Goal: Find specific page/section: Find specific page/section

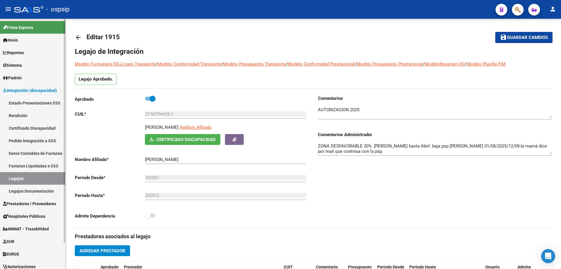
click at [22, 202] on span "Prestadores / Proveedores" at bounding box center [29, 203] width 53 height 6
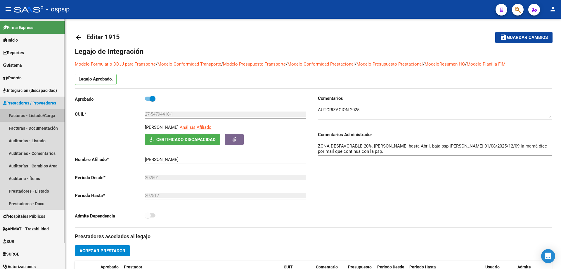
click at [19, 113] on link "Facturas - Listado/Carga" at bounding box center [32, 115] width 65 height 13
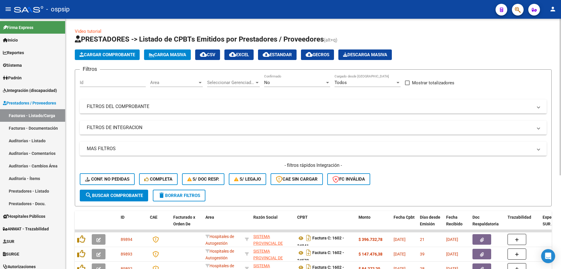
click at [283, 82] on div "No" at bounding box center [294, 82] width 61 height 5
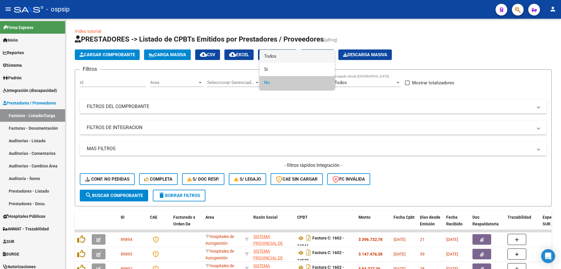
click at [287, 57] on span "Todos" at bounding box center [297, 56] width 66 height 13
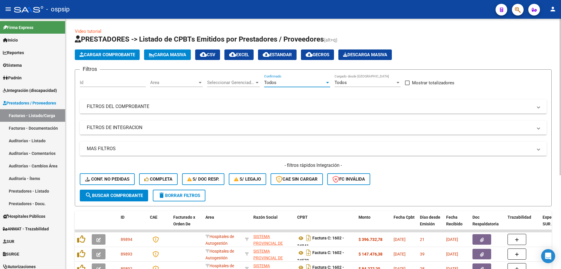
click at [205, 108] on mat-panel-title "FILTROS DEL COMPROBANTE" at bounding box center [310, 106] width 446 height 6
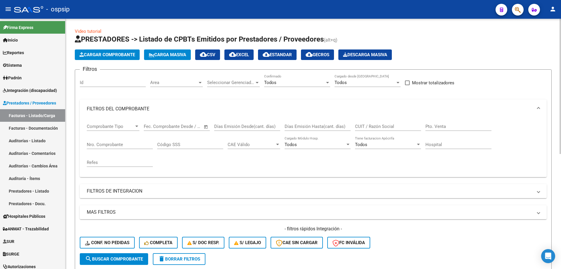
click at [379, 126] on input "CUIT / Razón Social" at bounding box center [388, 126] width 66 height 5
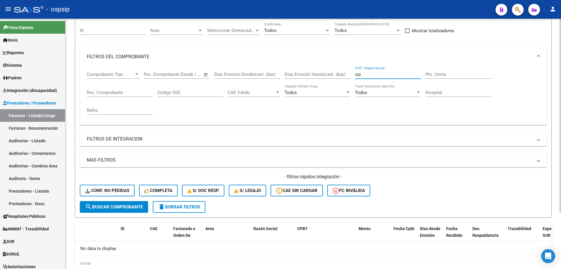
scroll to position [43, 0]
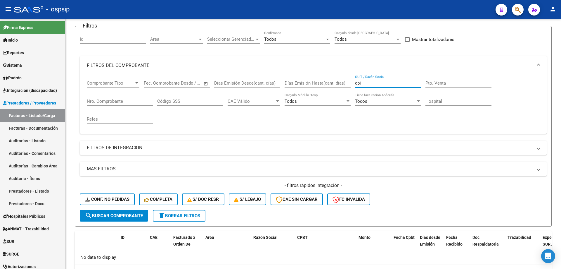
type input "cpi"
click at [21, 87] on span "Integración (discapacidad)" at bounding box center [30, 90] width 54 height 6
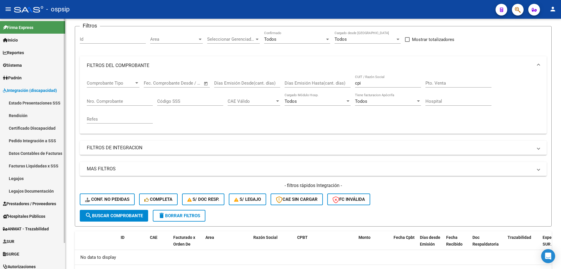
click at [18, 180] on link "Legajos" at bounding box center [32, 178] width 65 height 13
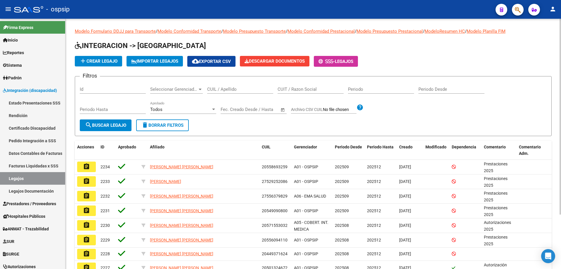
click at [255, 86] on div "CUIL / Apellido" at bounding box center [240, 87] width 66 height 13
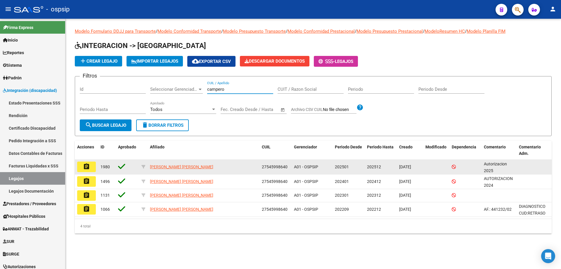
type input "campero"
click at [84, 168] on mat-icon "assignment" at bounding box center [86, 166] width 7 height 7
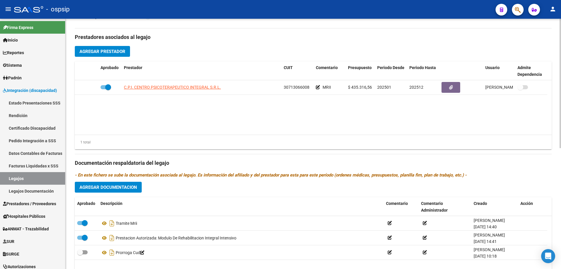
scroll to position [234, 0]
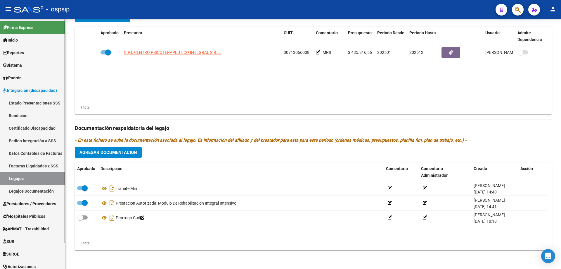
click at [14, 181] on link "Legajos" at bounding box center [32, 178] width 65 height 13
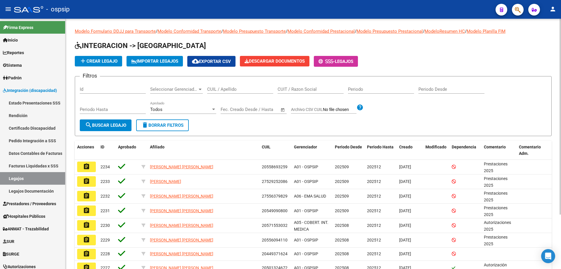
click at [214, 86] on div "CUIL / Apellido" at bounding box center [240, 87] width 66 height 13
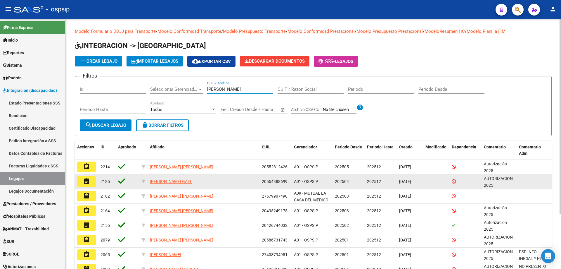
type input "[PERSON_NAME]"
click at [89, 179] on mat-icon "assignment" at bounding box center [86, 180] width 7 height 7
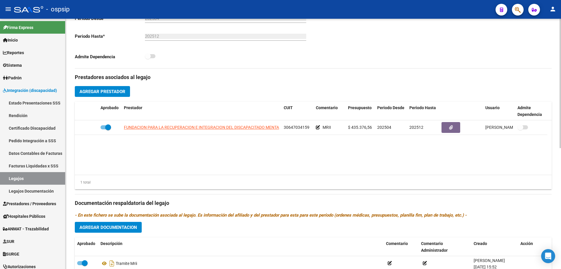
scroll to position [234, 0]
